Goal: Task Accomplishment & Management: Manage account settings

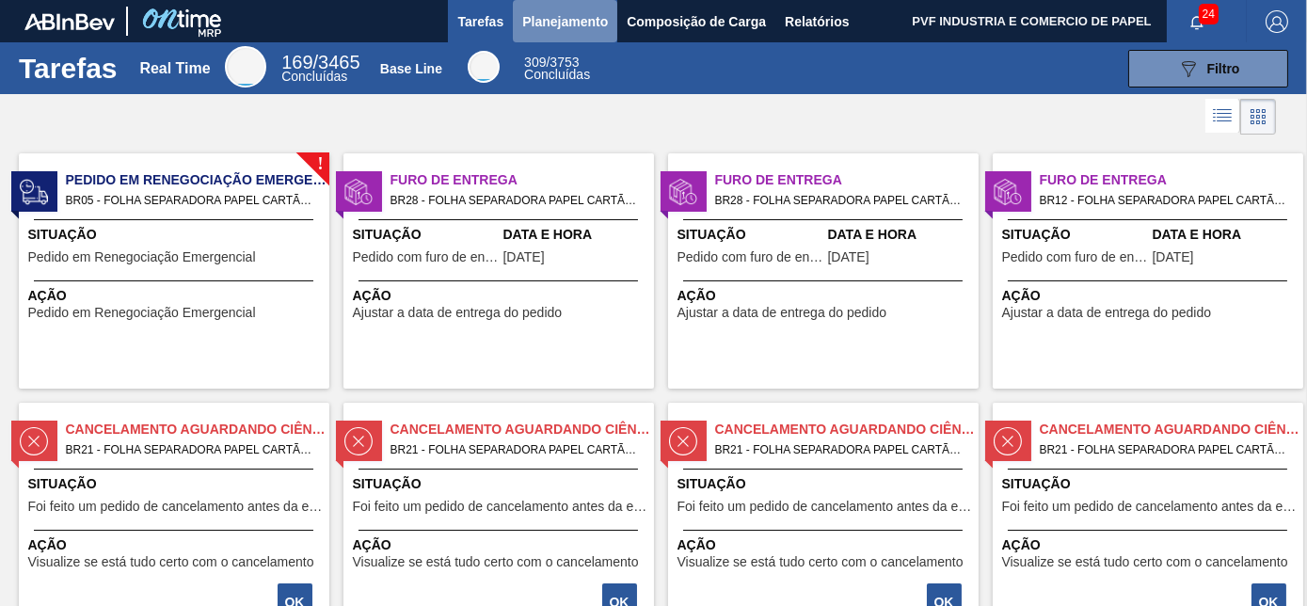
click at [562, 19] on span "Planejamento" at bounding box center [565, 21] width 86 height 23
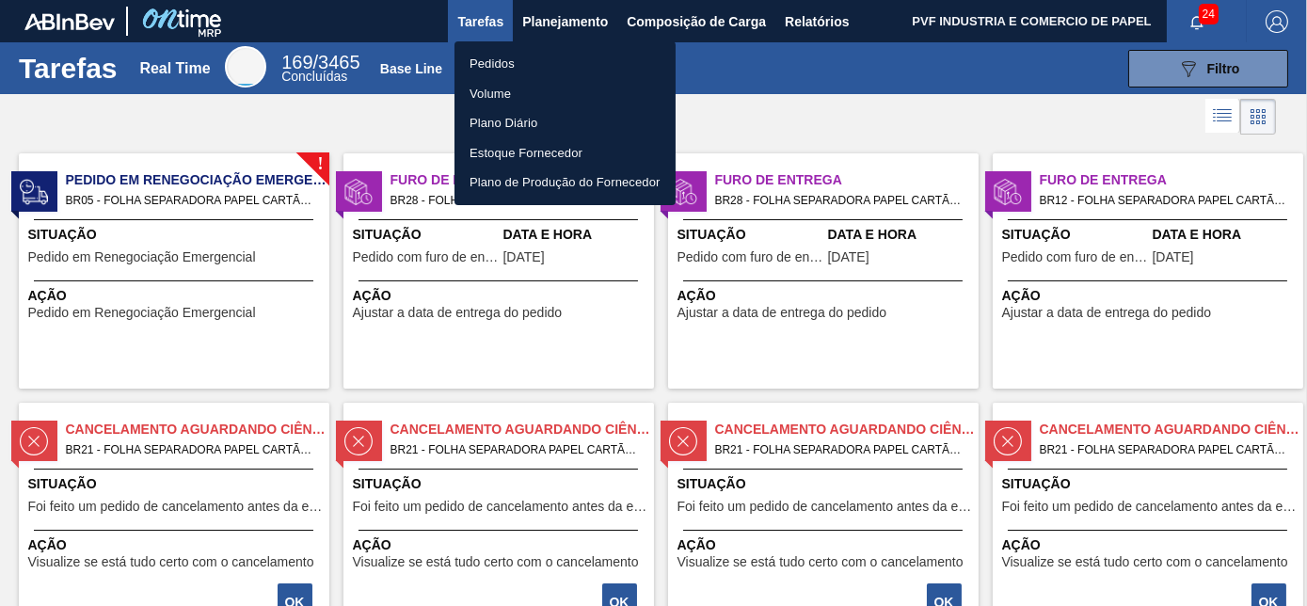
click at [516, 59] on li "Pedidos" at bounding box center [564, 64] width 221 height 30
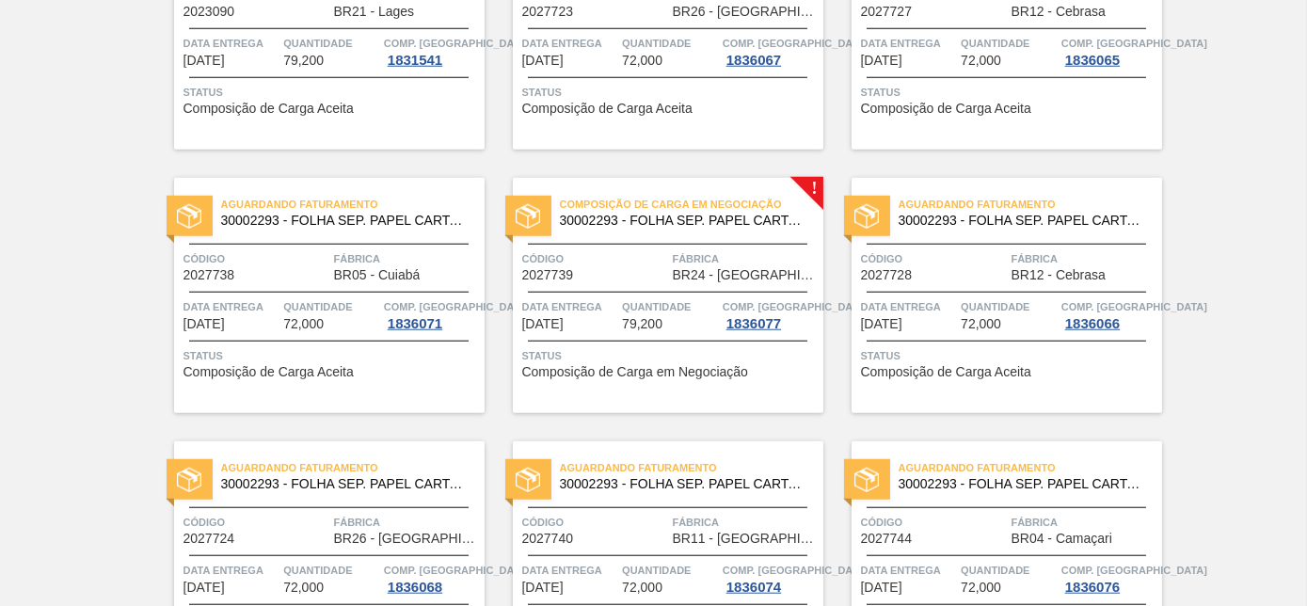
scroll to position [4081, 0]
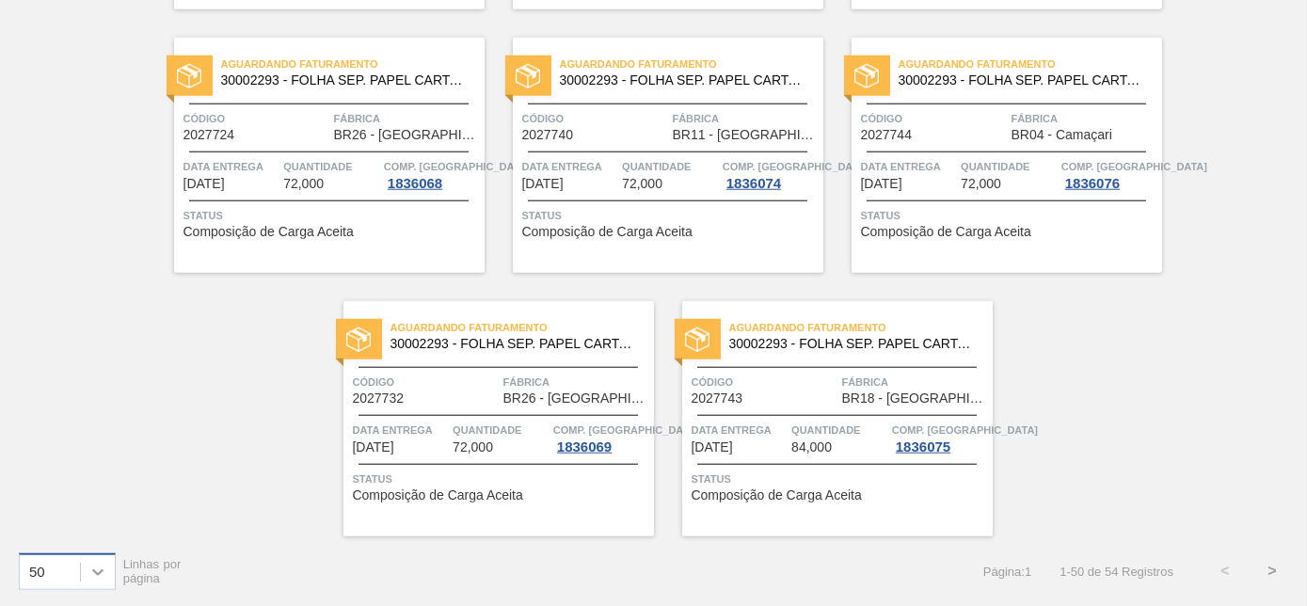
click at [102, 569] on icon at bounding box center [97, 572] width 11 height 7
click at [56, 531] on div "100" at bounding box center [67, 524] width 97 height 35
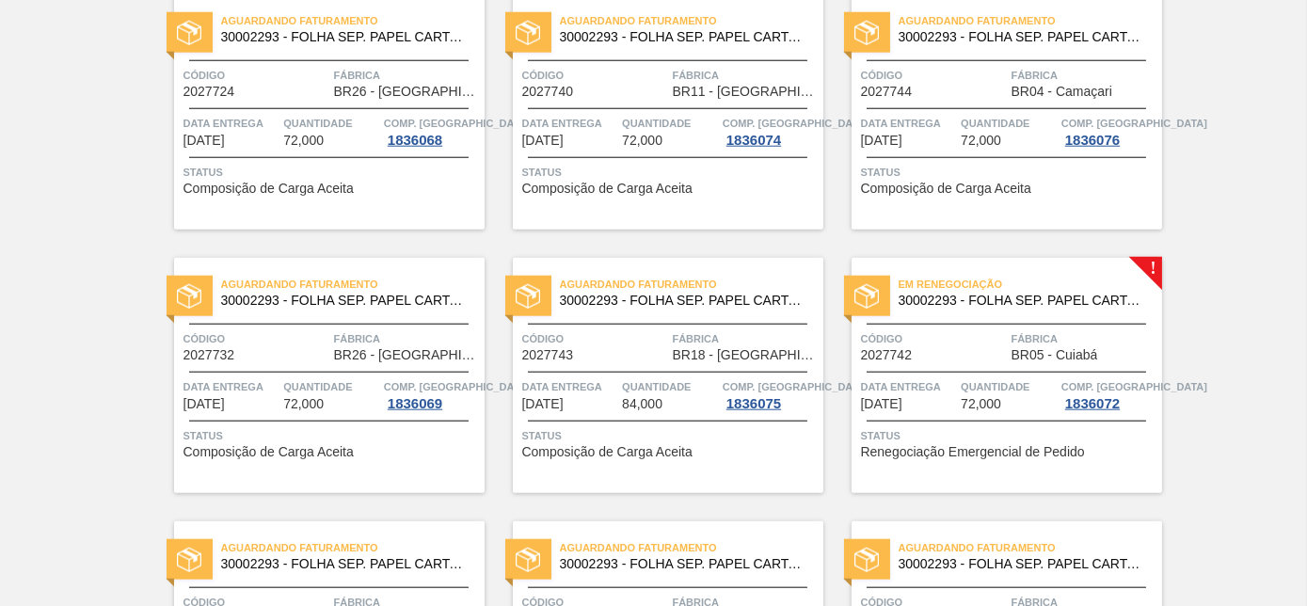
scroll to position [4259, 0]
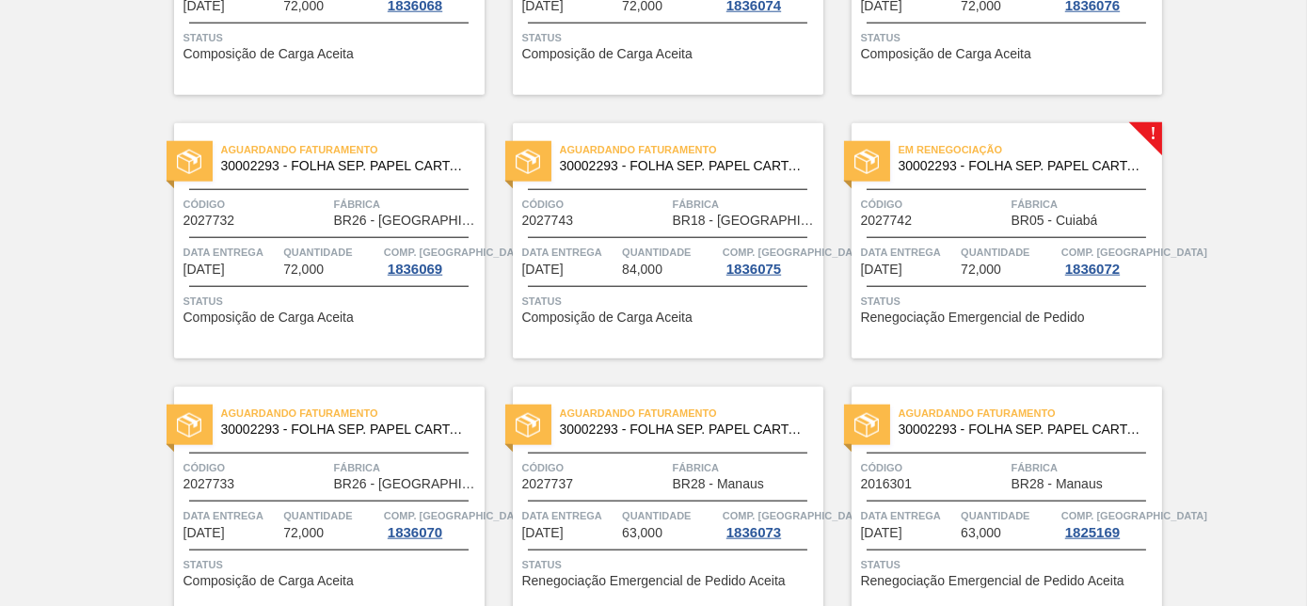
click at [919, 176] on div "Em renegociação 30002293 - FOLHA SEP. PAPEL CARTAO 1200x1000M 350g" at bounding box center [1006, 158] width 310 height 42
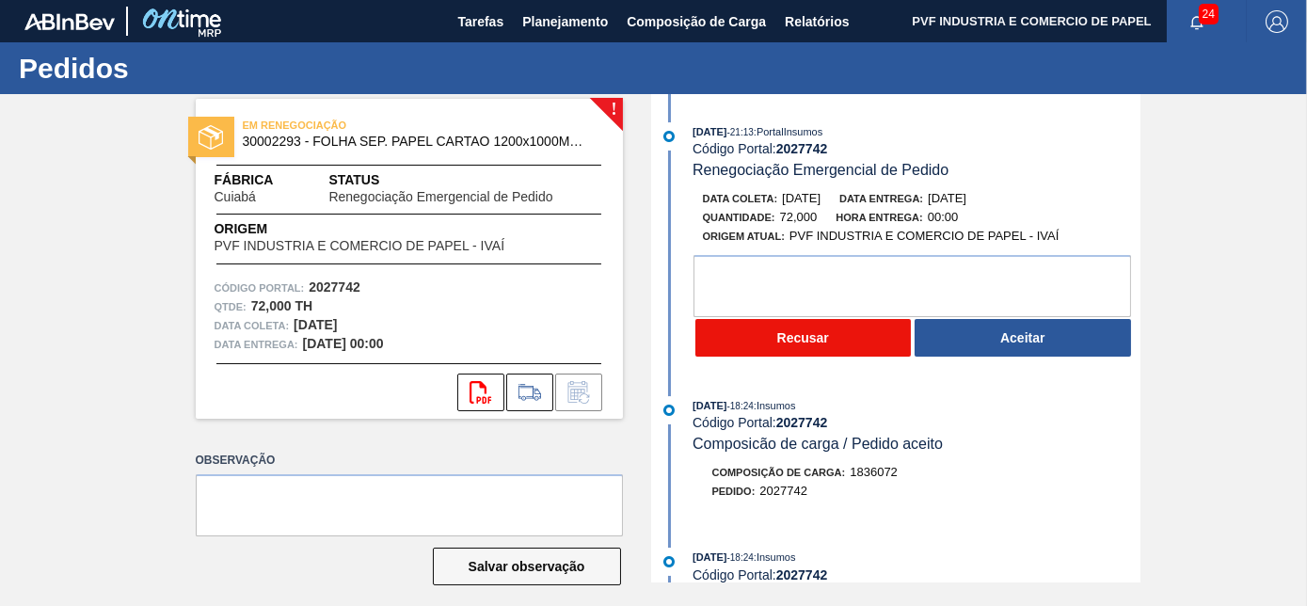
click at [849, 333] on button "Recusar" at bounding box center [803, 338] width 216 height 38
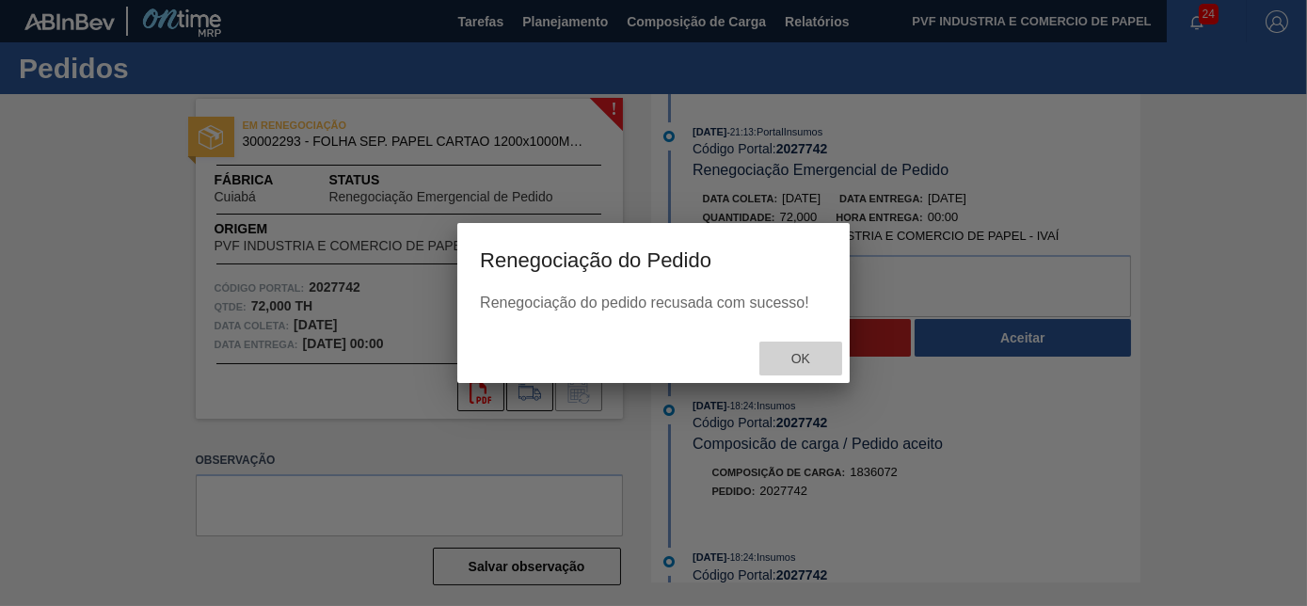
click at [810, 354] on span "Ok" at bounding box center [800, 358] width 49 height 15
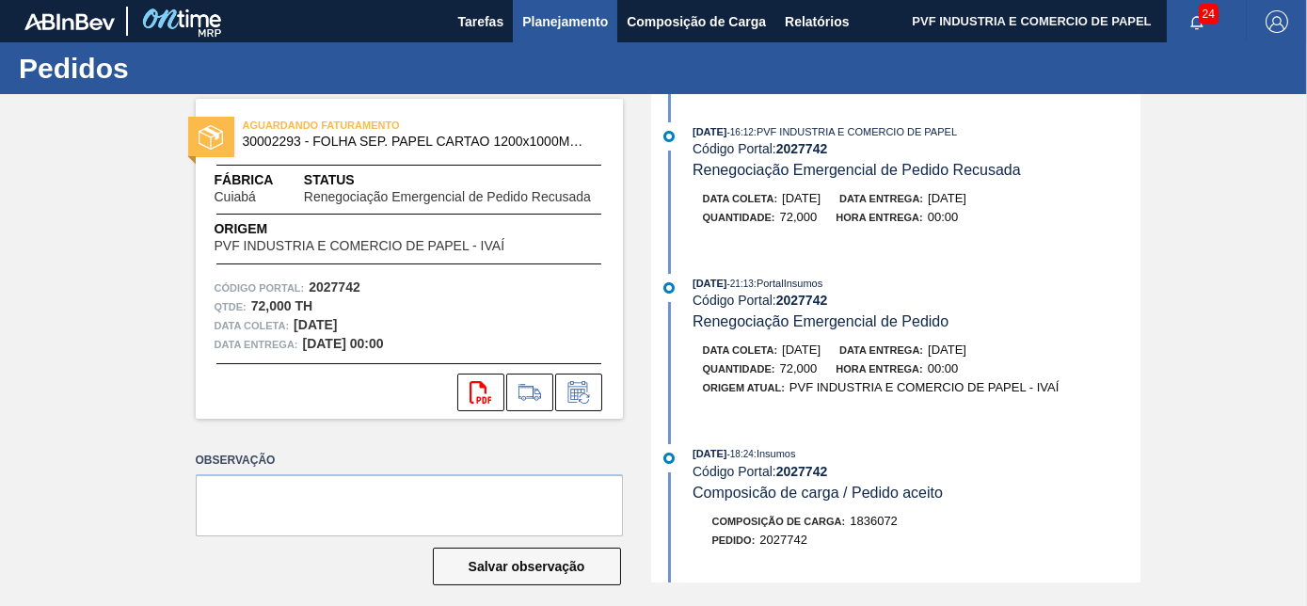
click at [566, 19] on span "Planejamento" at bounding box center [565, 21] width 86 height 23
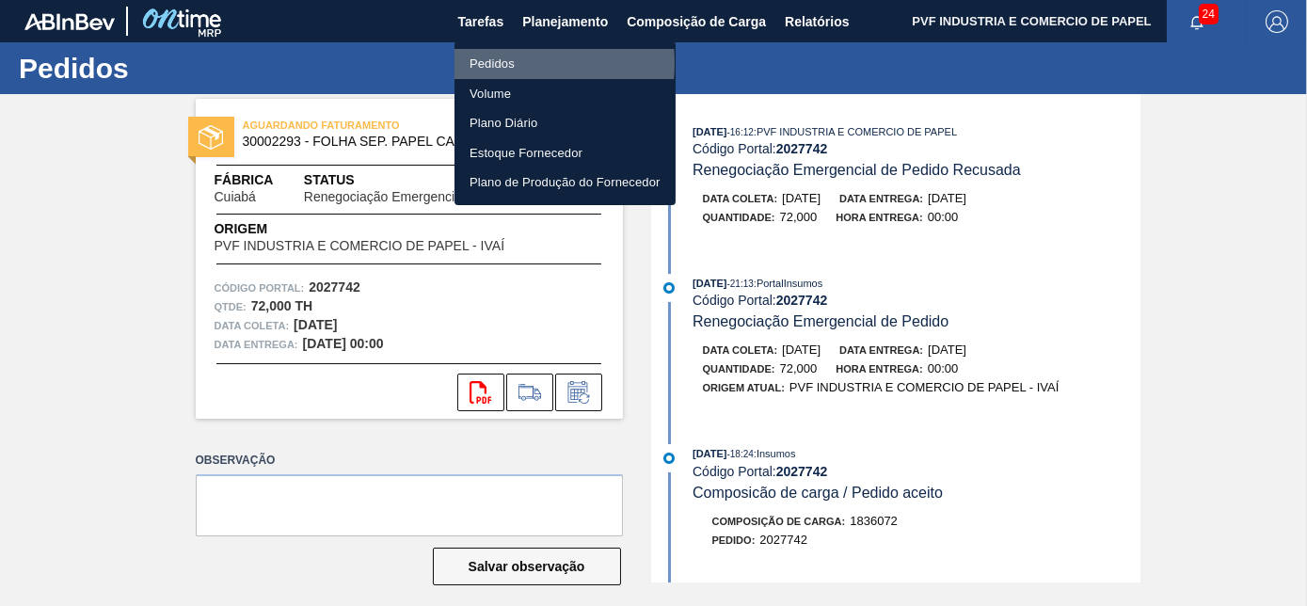
click at [498, 63] on li "Pedidos" at bounding box center [564, 64] width 221 height 30
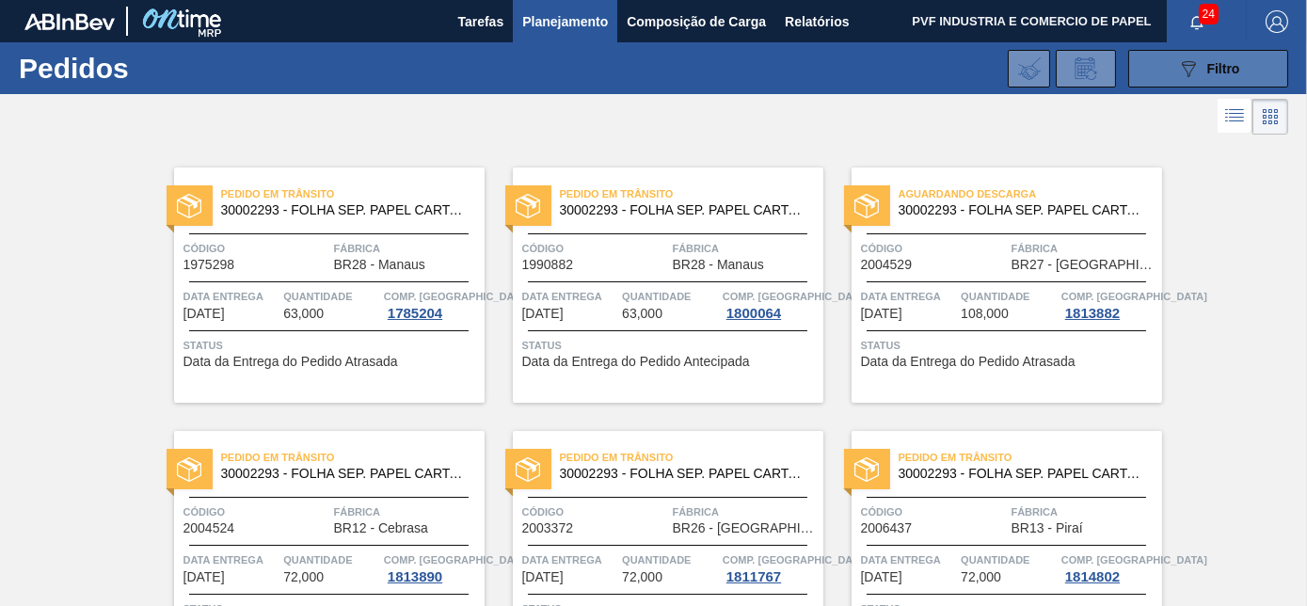
click at [1207, 70] on span "Filtro" at bounding box center [1223, 68] width 33 height 15
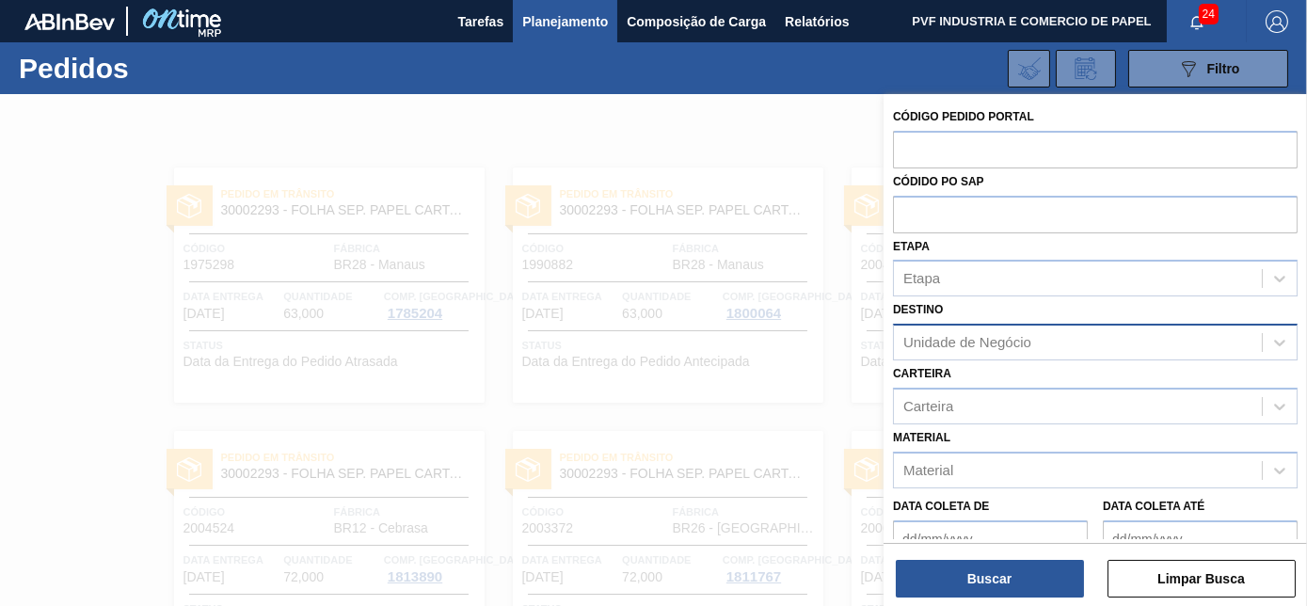
click at [1049, 337] on div "Unidade de Negócio" at bounding box center [1078, 342] width 368 height 27
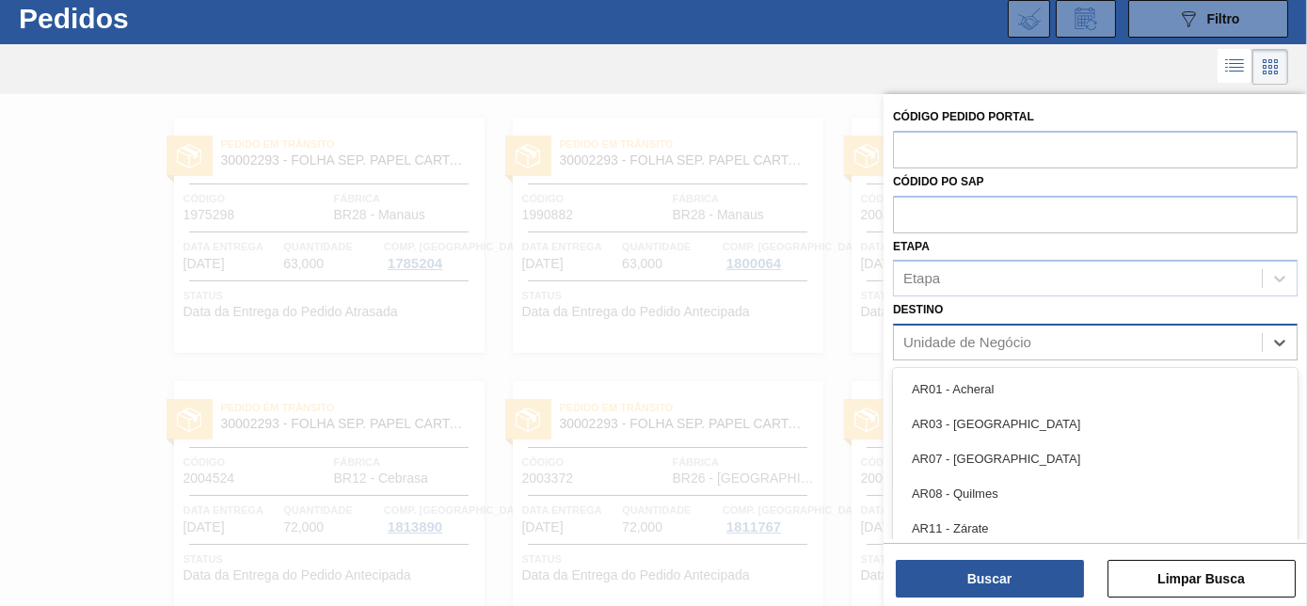
scroll to position [50, 0]
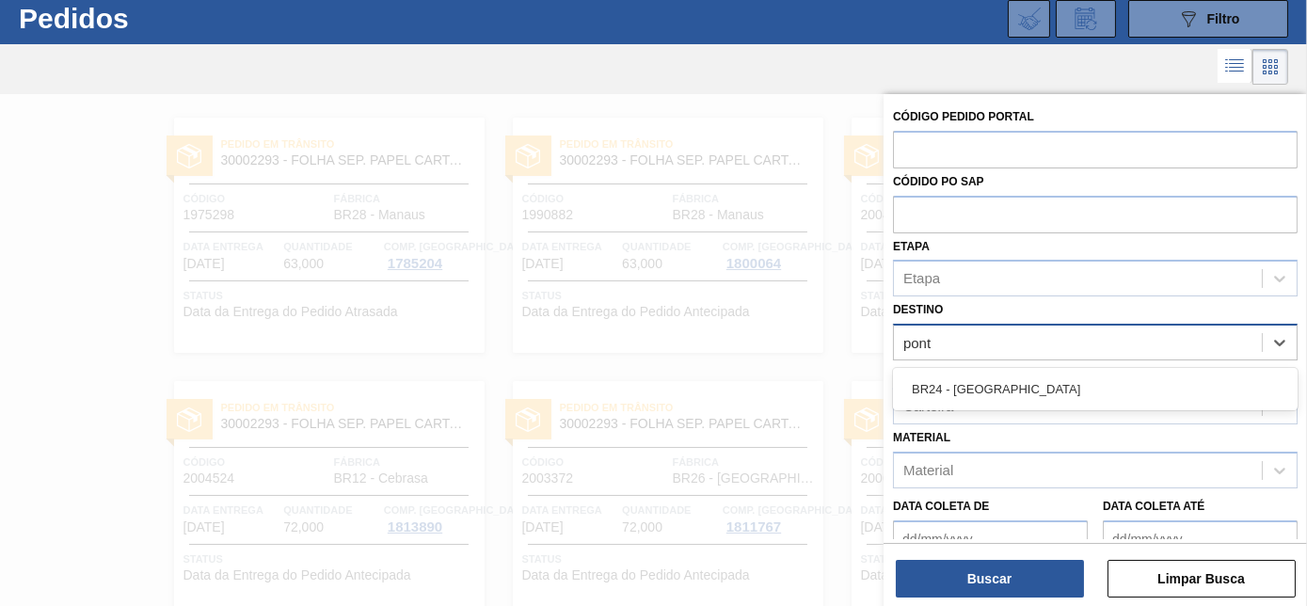
type input "ponta"
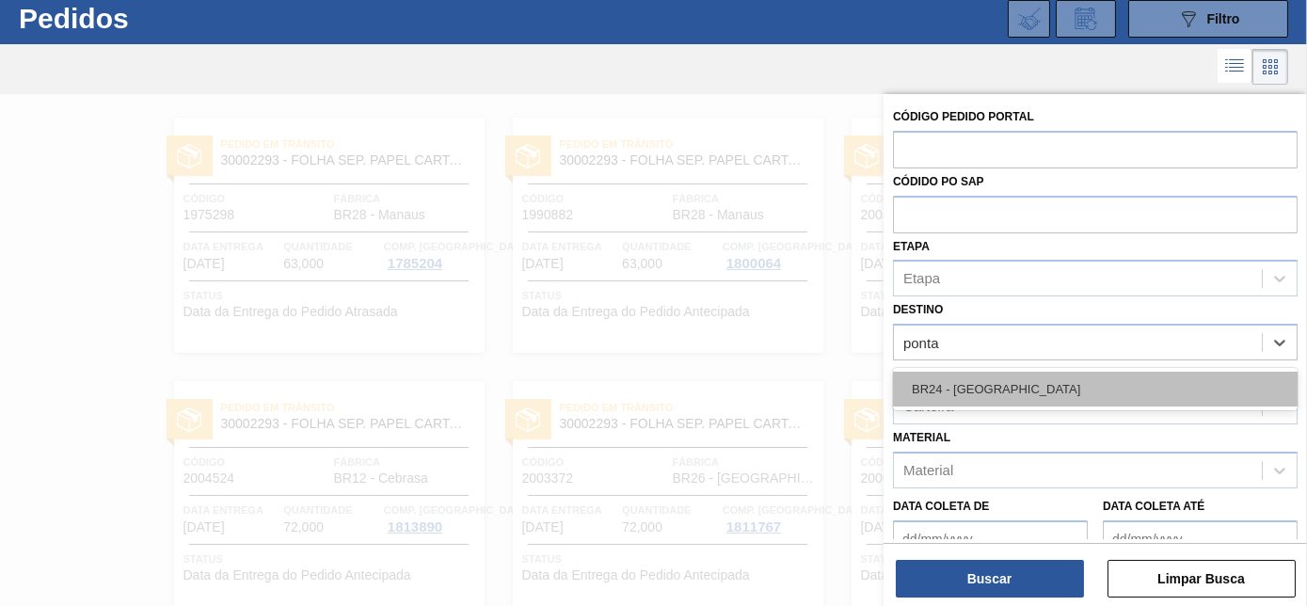
click at [1003, 387] on div "BR24 - [GEOGRAPHIC_DATA]" at bounding box center [1095, 389] width 405 height 35
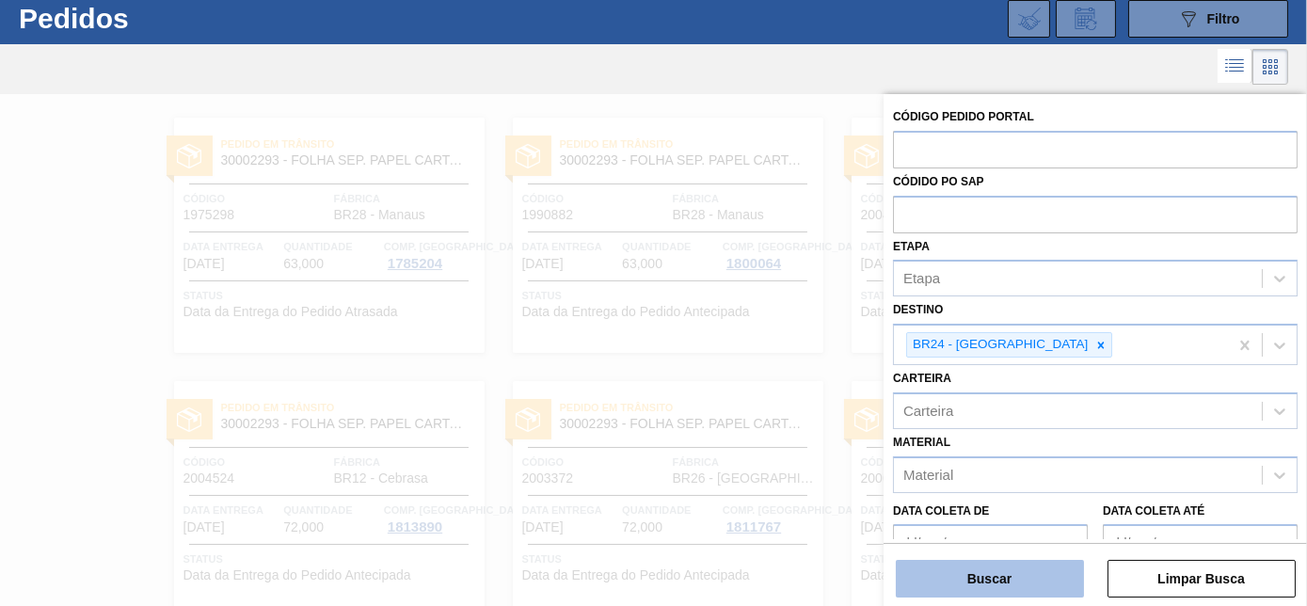
click at [1019, 581] on button "Buscar" at bounding box center [990, 579] width 188 height 38
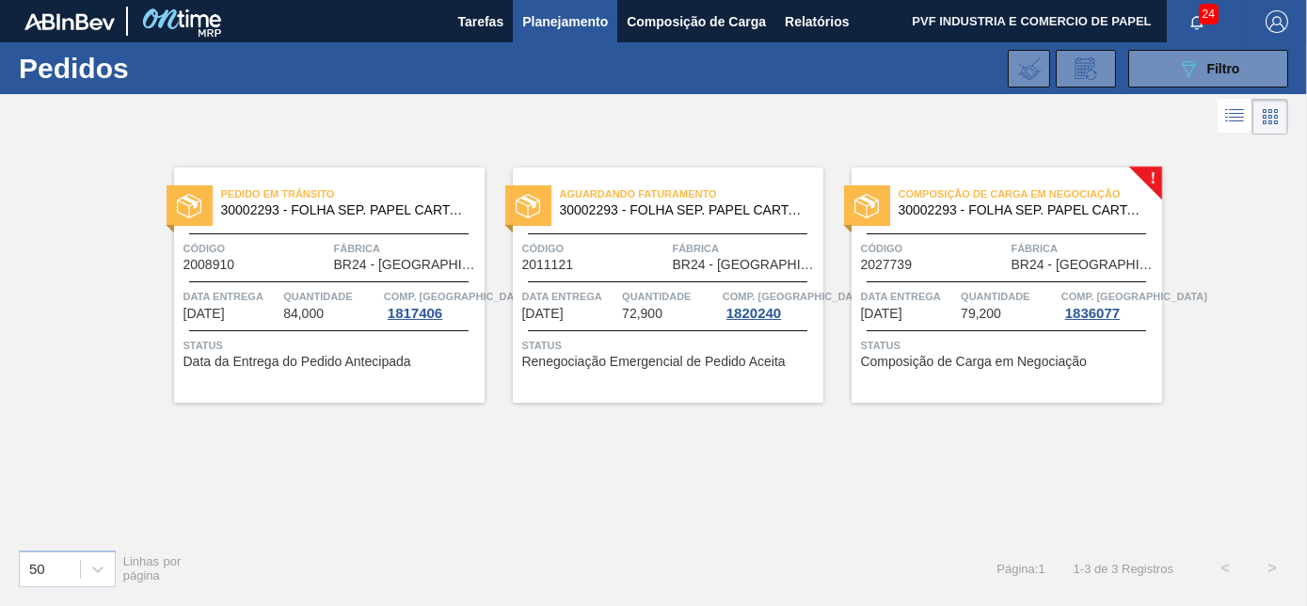
scroll to position [0, 0]
click at [1005, 255] on span "Código" at bounding box center [934, 248] width 146 height 19
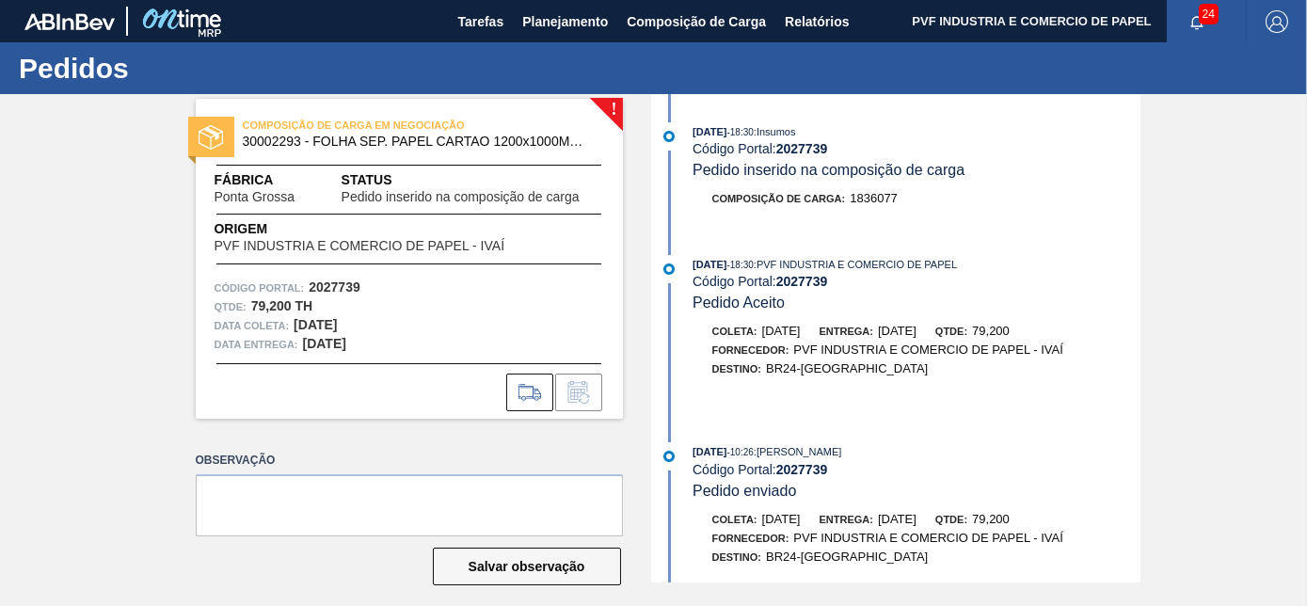
scroll to position [115, 0]
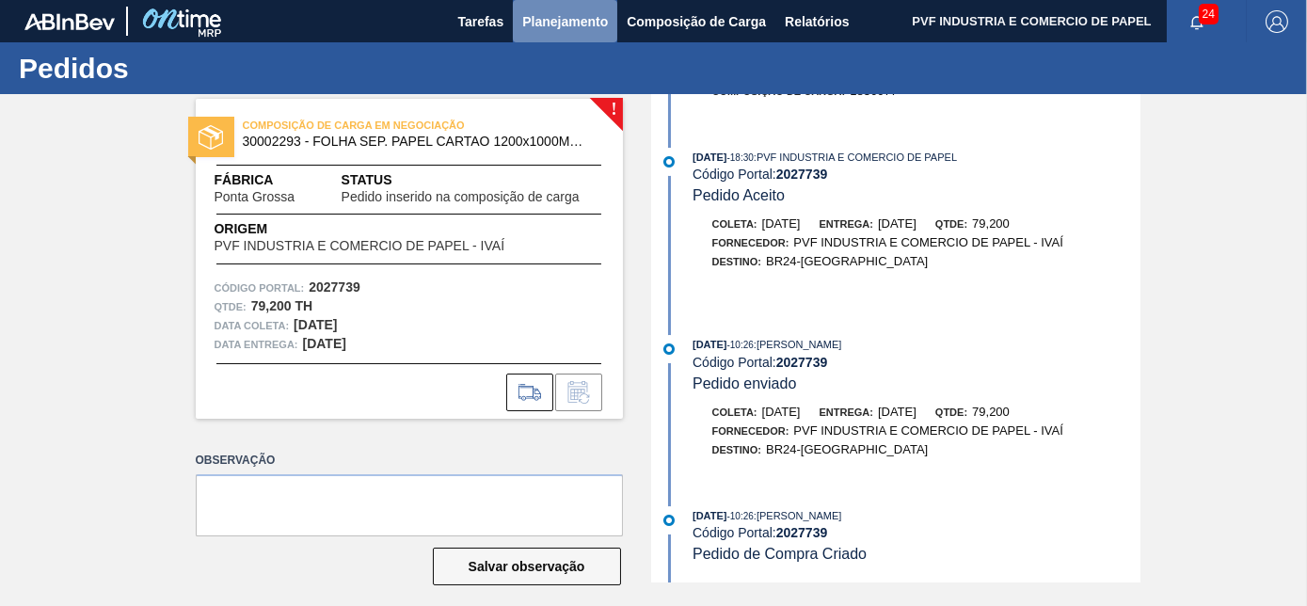
click at [553, 22] on span "Planejamento" at bounding box center [565, 21] width 86 height 23
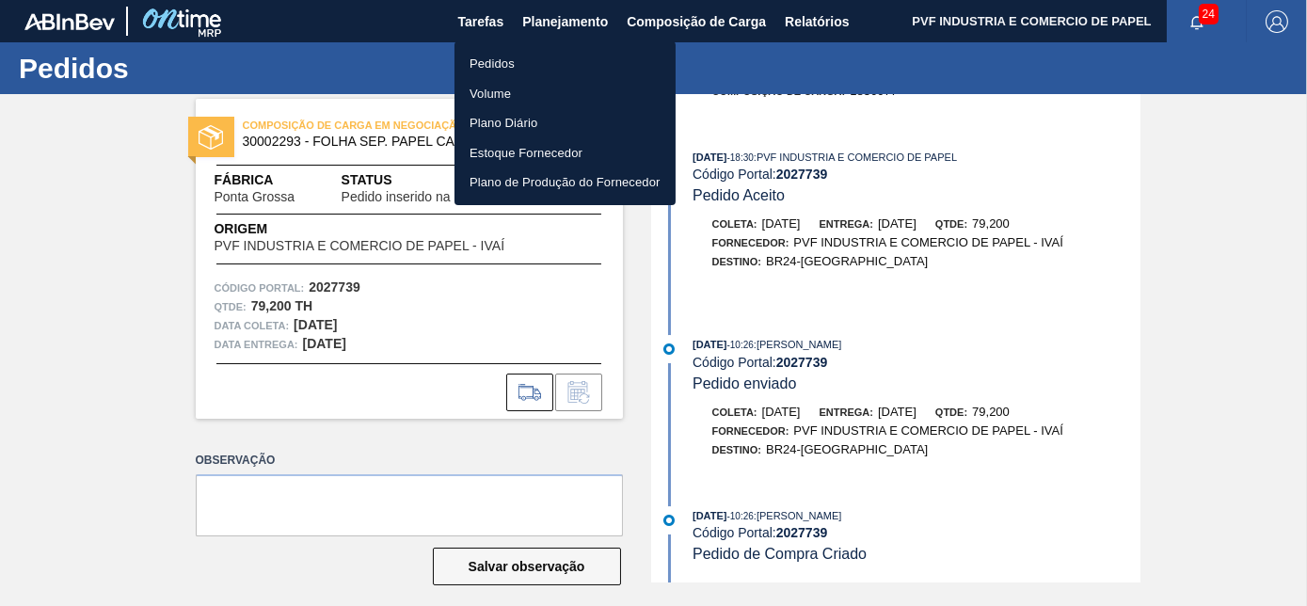
click at [491, 61] on li "Pedidos" at bounding box center [564, 64] width 221 height 30
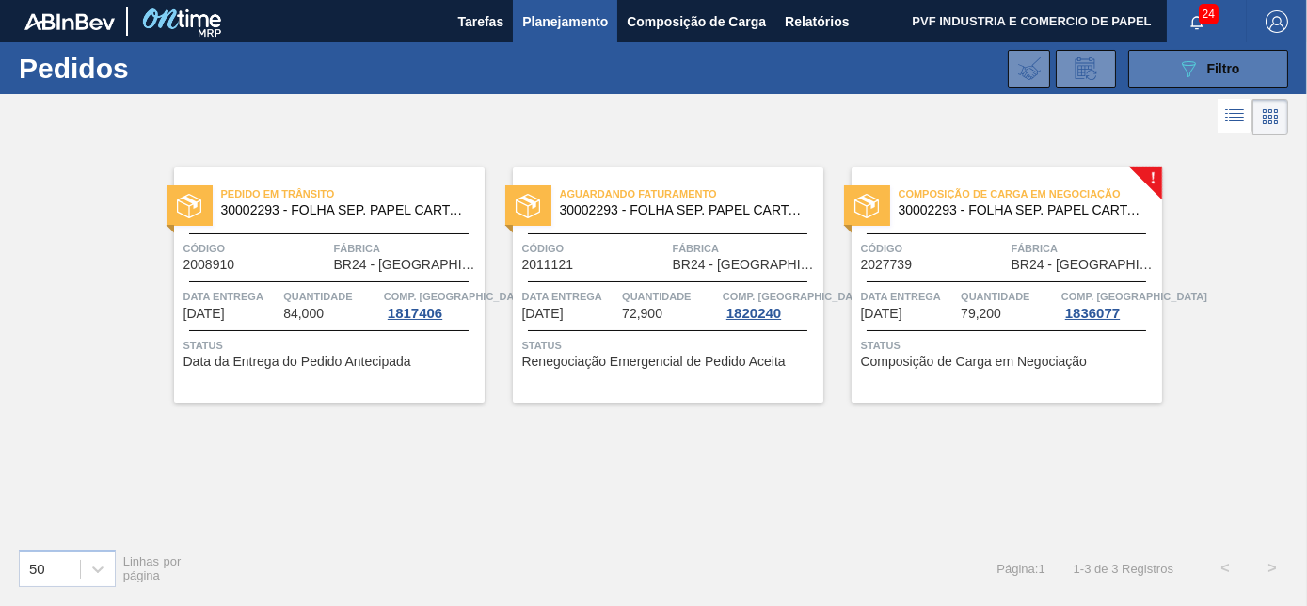
click at [1212, 61] on span "Filtro" at bounding box center [1223, 68] width 33 height 15
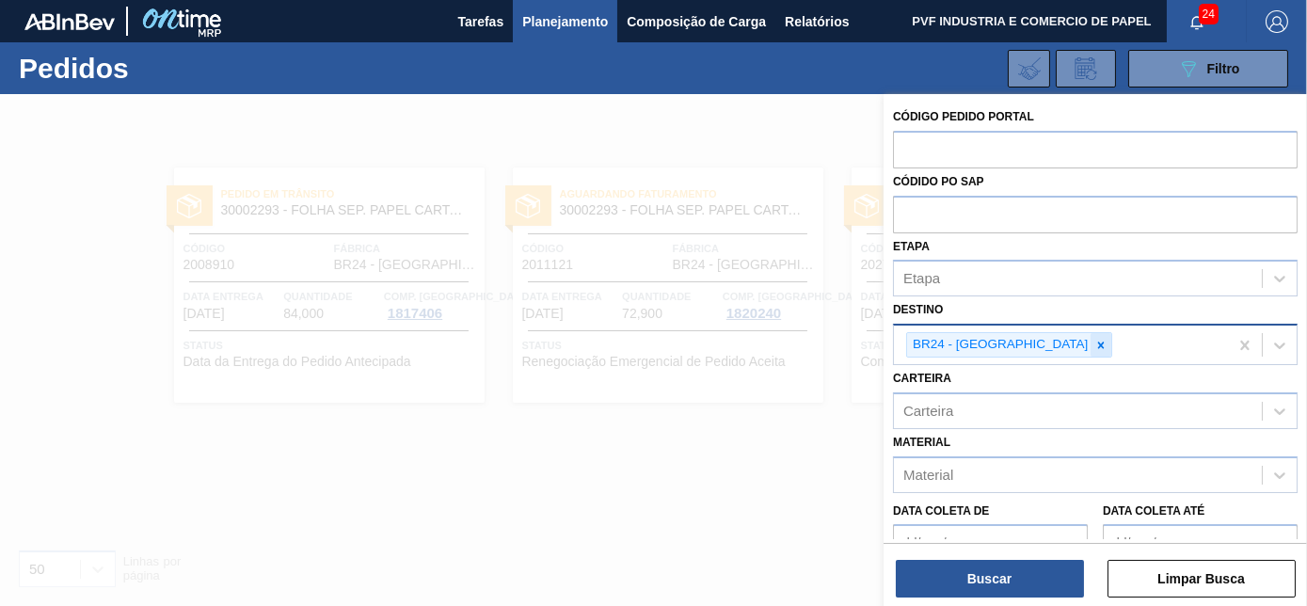
drag, startPoint x: 1045, startPoint y: 341, endPoint x: 1061, endPoint y: 357, distance: 22.6
click at [1094, 341] on icon at bounding box center [1100, 345] width 13 height 13
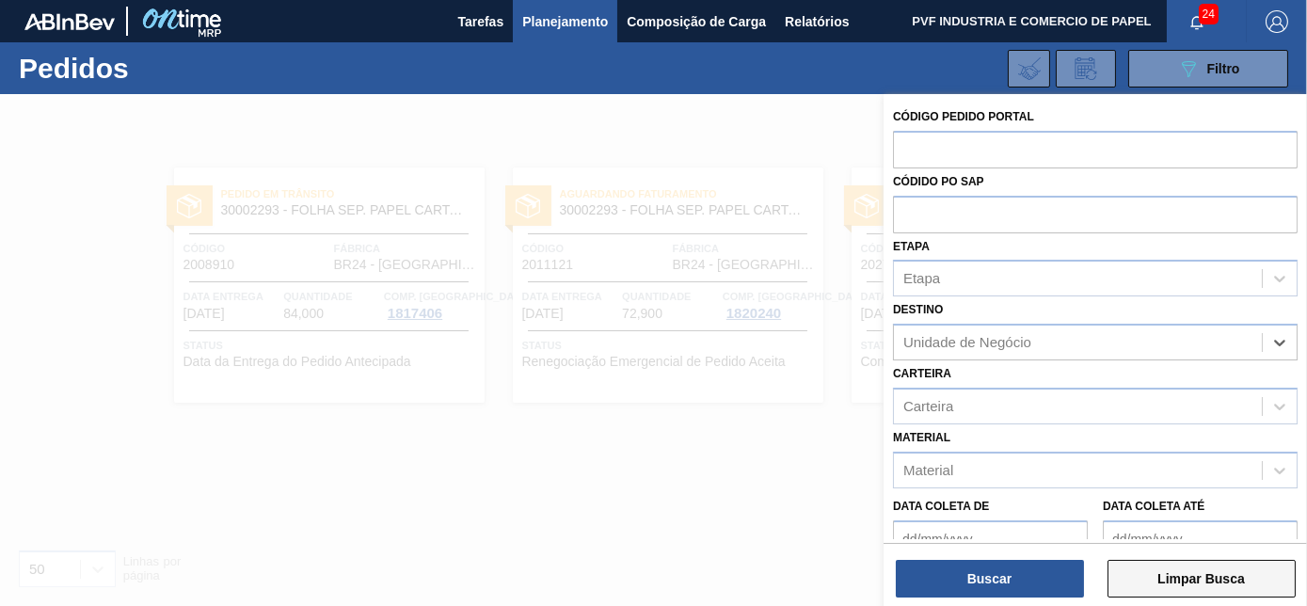
click at [1204, 570] on button "Limpar Busca" at bounding box center [1201, 579] width 188 height 38
